Goal: Information Seeking & Learning: Learn about a topic

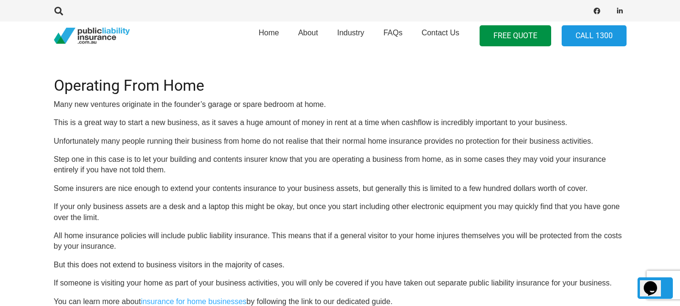
scroll to position [1067, 0]
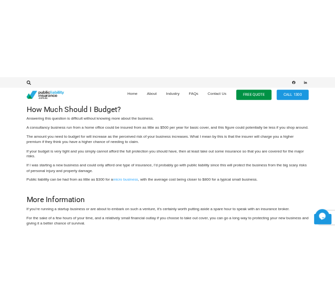
scroll to position [1346, 0]
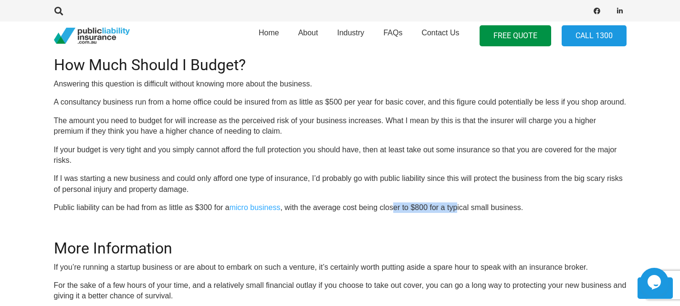
drag, startPoint x: 394, startPoint y: 206, endPoint x: 458, endPoint y: 207, distance: 63.9
click at [458, 207] on p "Public liability can be had from as little as $300 for a micro business , with …" at bounding box center [340, 207] width 572 height 10
drag, startPoint x: 458, startPoint y: 207, endPoint x: 400, endPoint y: 203, distance: 58.3
drag, startPoint x: 400, startPoint y: 203, endPoint x: 382, endPoint y: 213, distance: 20.5
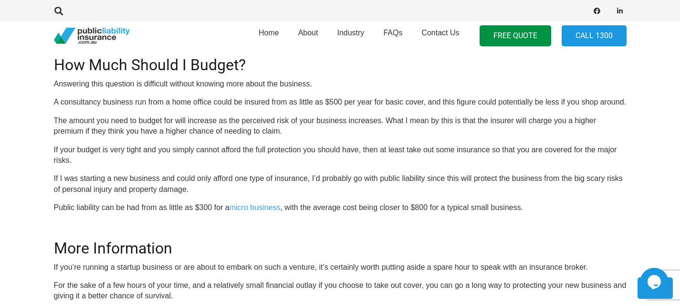
drag, startPoint x: 413, startPoint y: 203, endPoint x: 443, endPoint y: 202, distance: 30.1
click at [443, 202] on p "Public liability can be had from as little as $300 for a micro business , with …" at bounding box center [340, 207] width 572 height 10
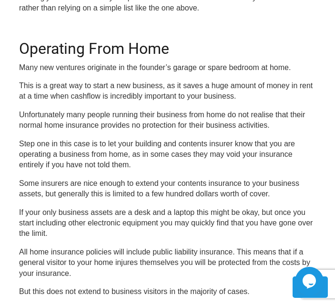
click at [188, 87] on p "This is a great way to start a new business, as it saves a huge amount of money…" at bounding box center [167, 91] width 297 height 21
click at [221, 97] on p "This is a great way to start a new business, as it saves a huge amount of money…" at bounding box center [167, 91] width 297 height 21
click at [228, 66] on p "Many new ventures originate in the founder’s garage or spare bedroom at home." at bounding box center [167, 67] width 297 height 10
